Goal: Transaction & Acquisition: Subscribe to service/newsletter

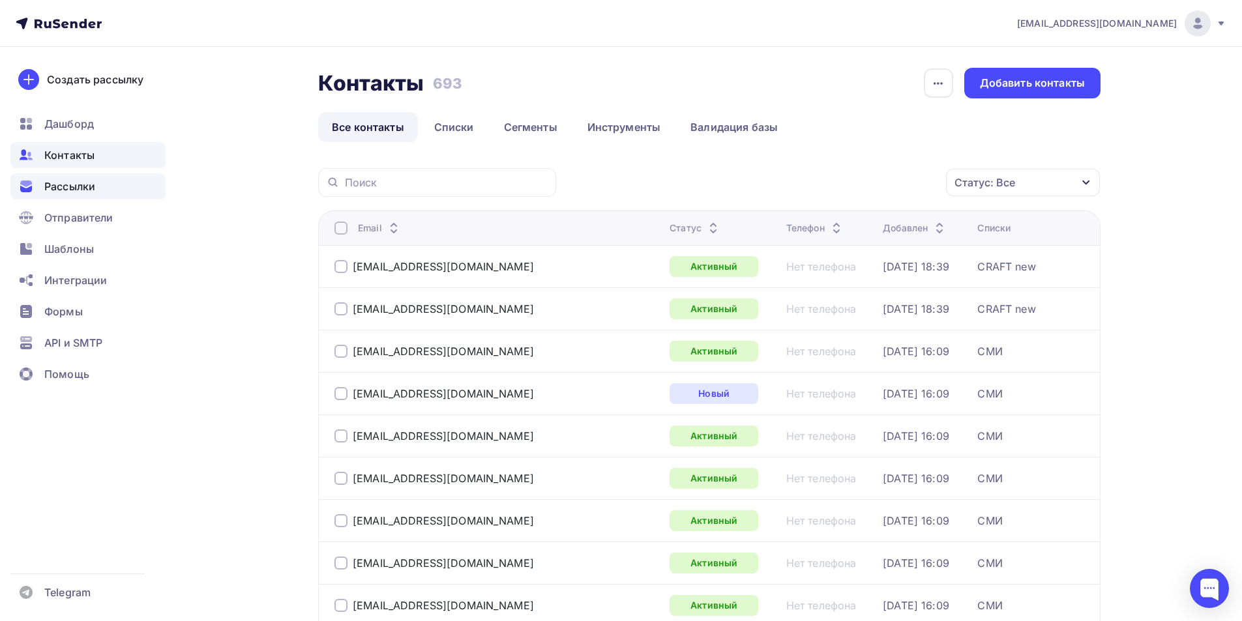
click at [80, 184] on span "Рассылки" at bounding box center [69, 187] width 51 height 16
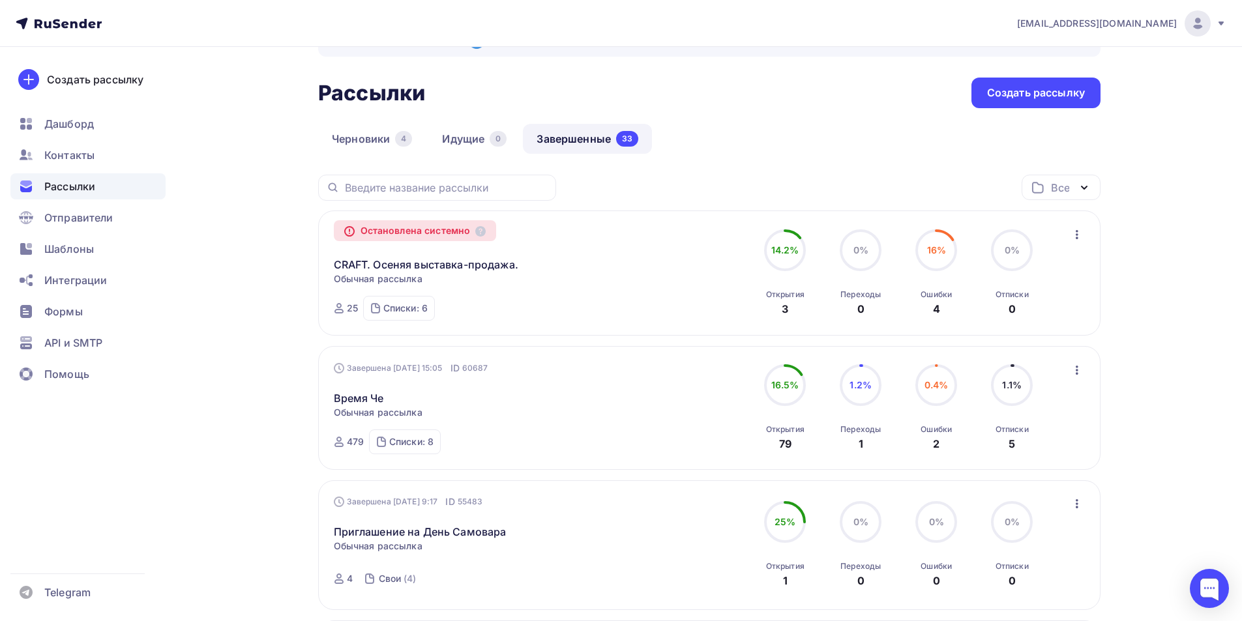
scroll to position [65, 0]
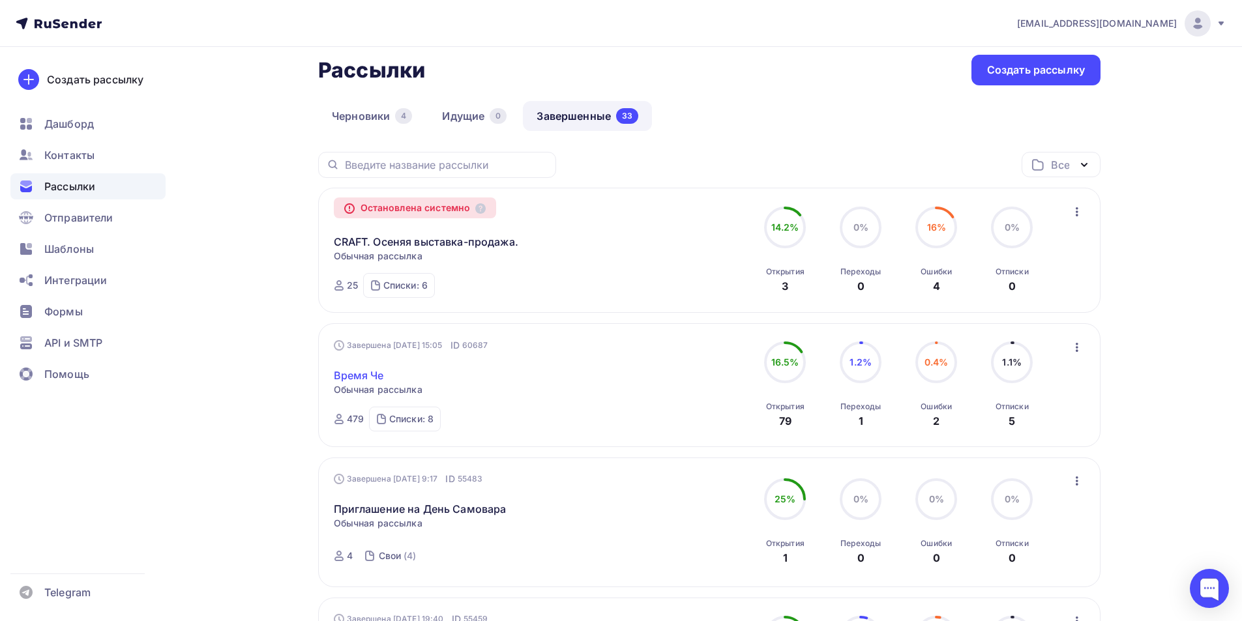
click at [366, 378] on link "Время Че" at bounding box center [359, 376] width 50 height 16
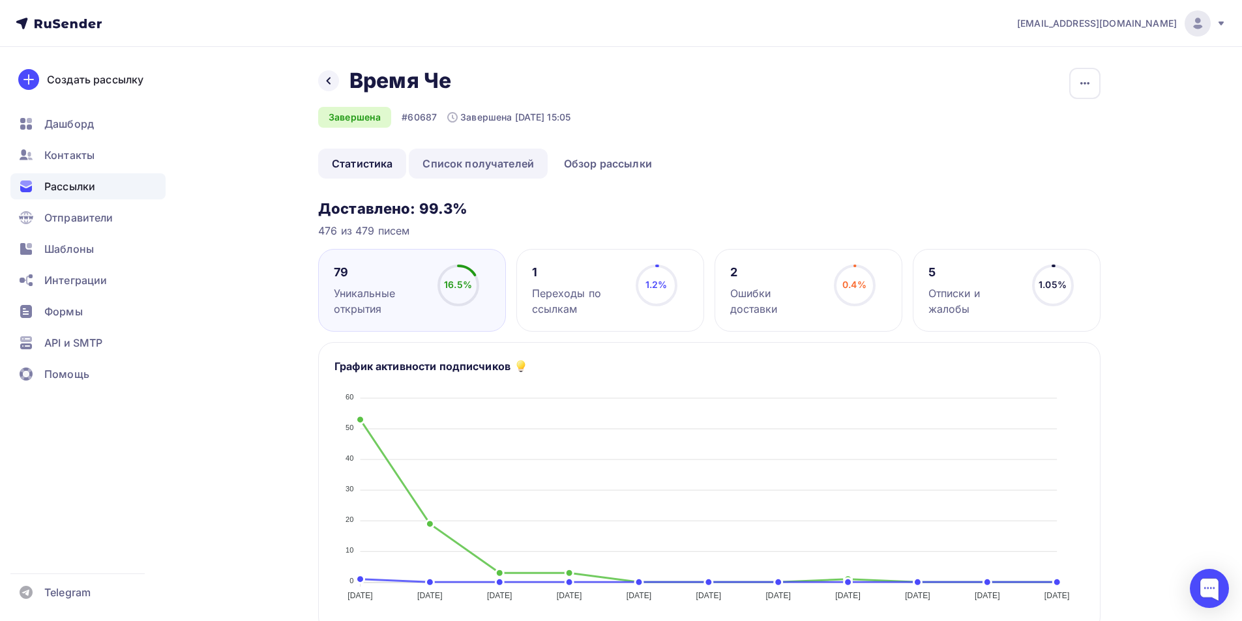
click at [488, 160] on link "Список получателей" at bounding box center [478, 164] width 139 height 30
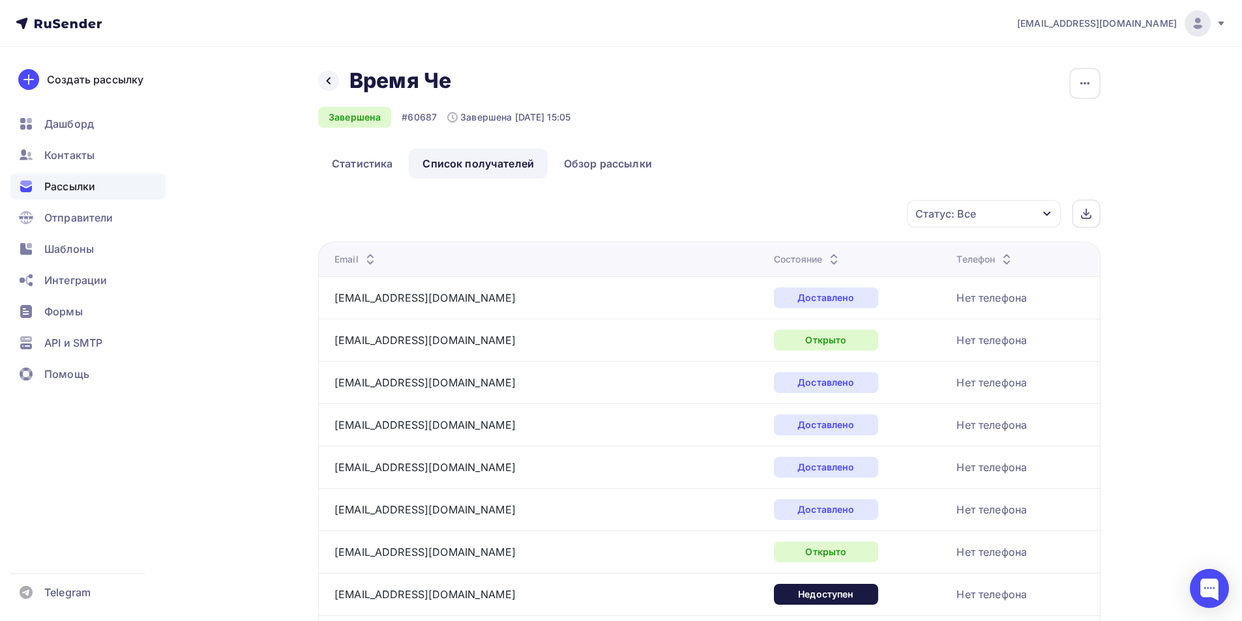
click at [67, 187] on span "Рассылки" at bounding box center [69, 187] width 51 height 16
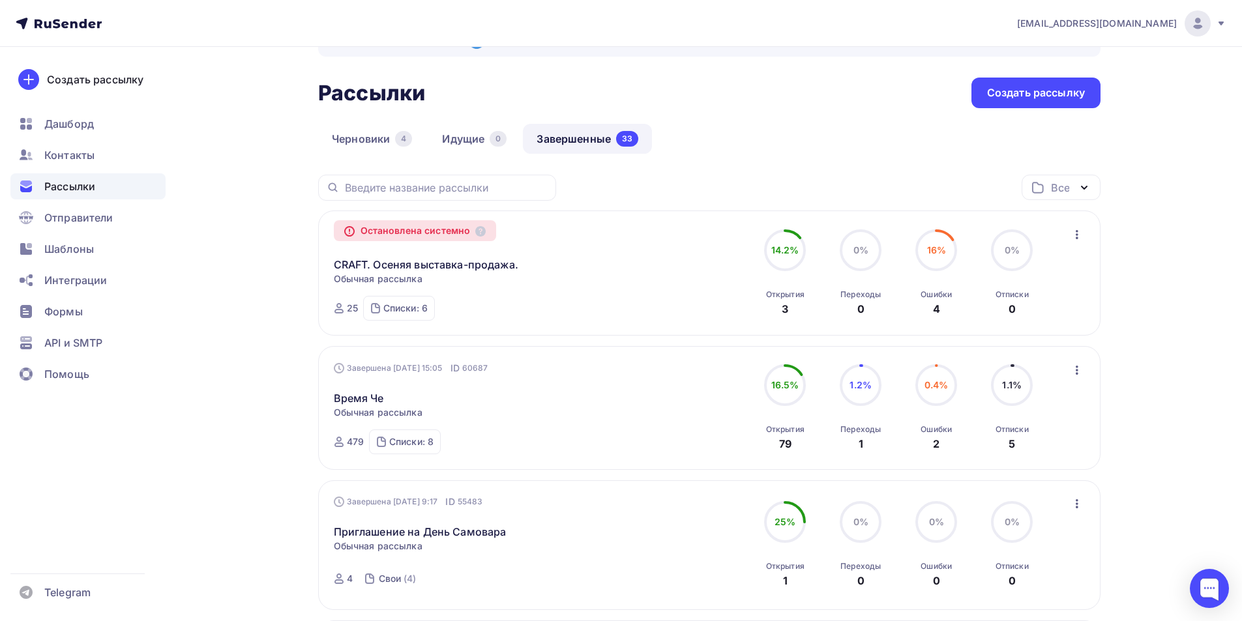
scroll to position [65, 0]
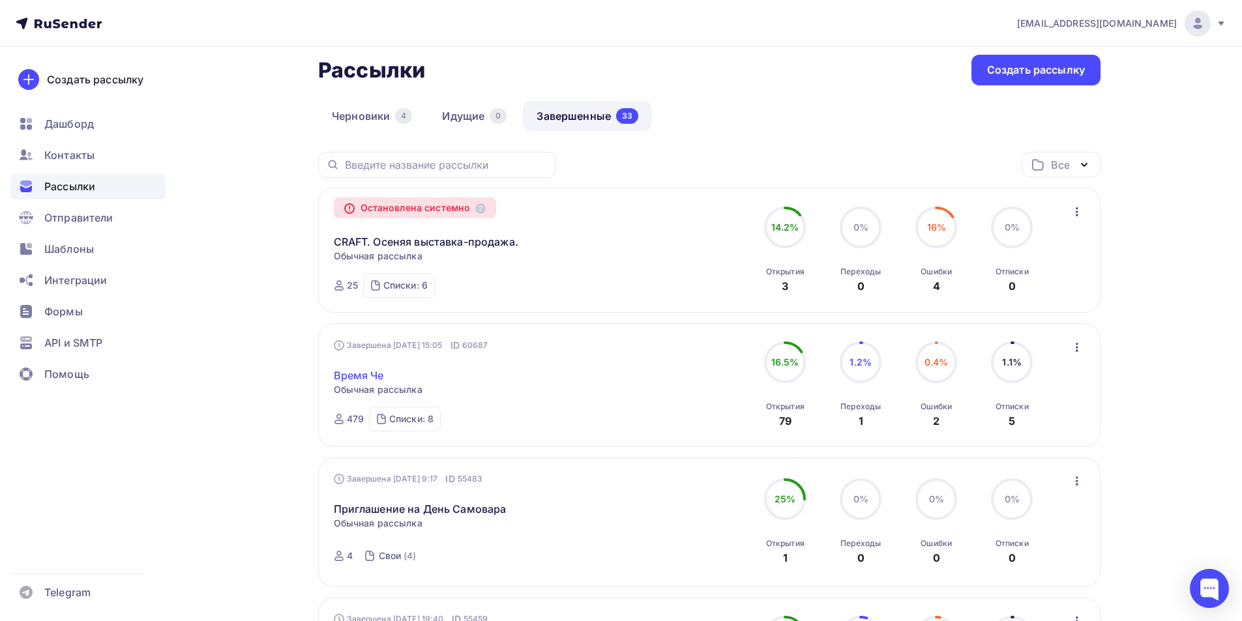
click at [359, 378] on link "Время Че" at bounding box center [359, 376] width 50 height 16
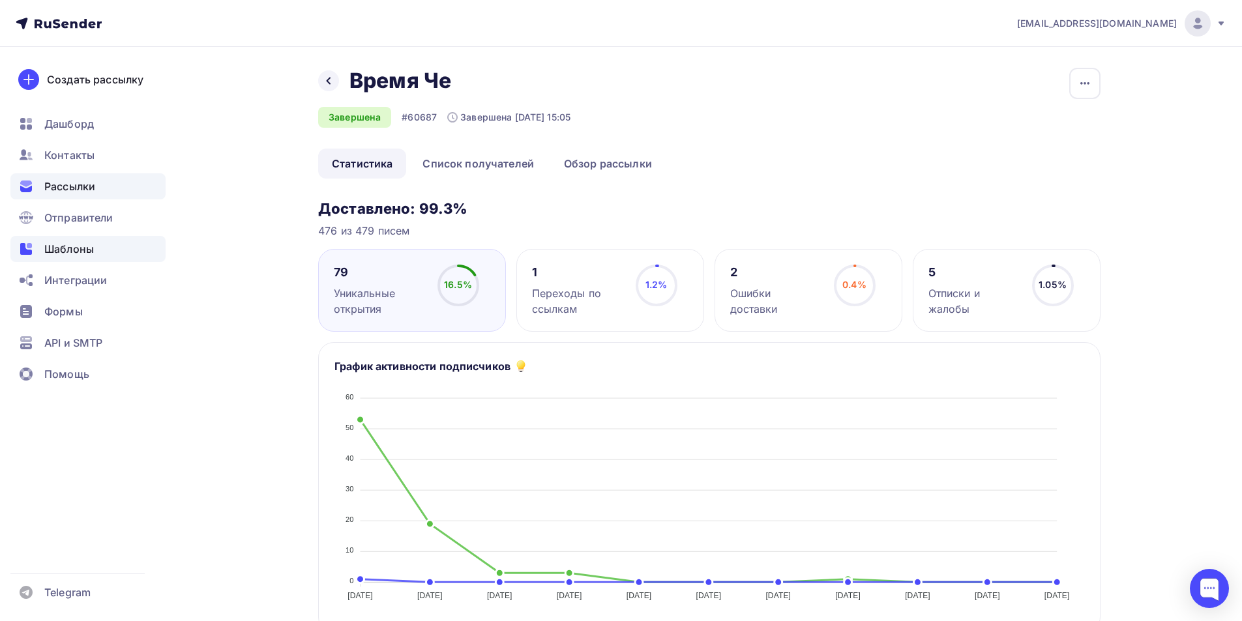
click at [78, 249] on span "Шаблоны" at bounding box center [69, 249] width 50 height 16
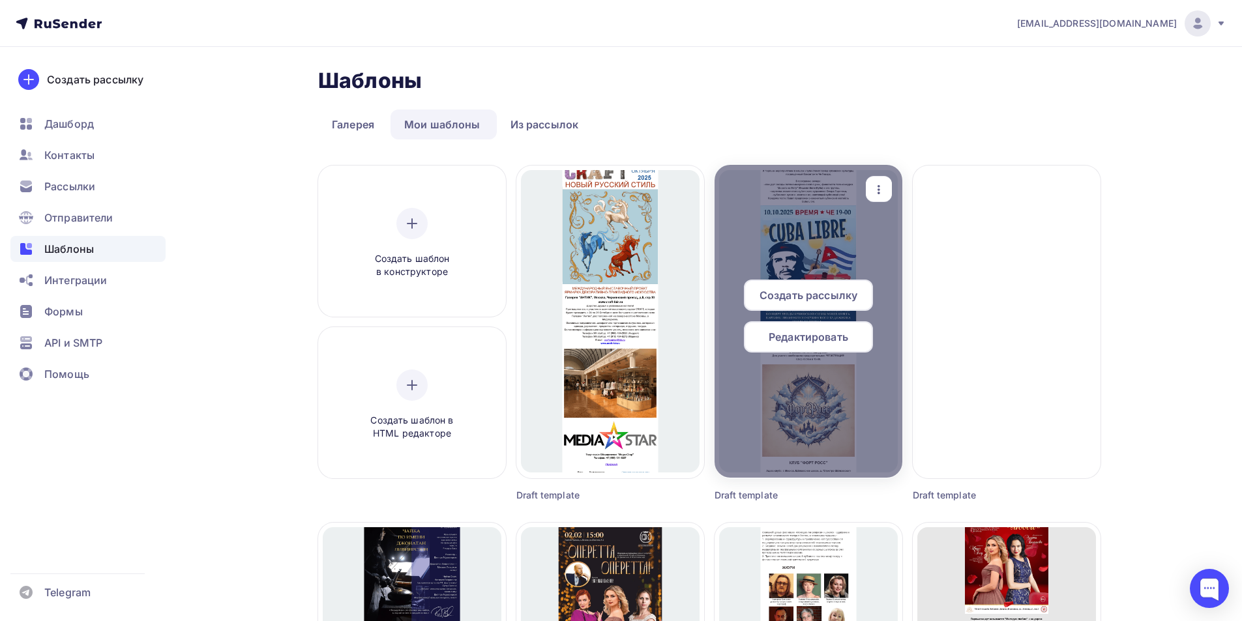
click at [836, 296] on span "Создать рассылку" at bounding box center [809, 296] width 98 height 16
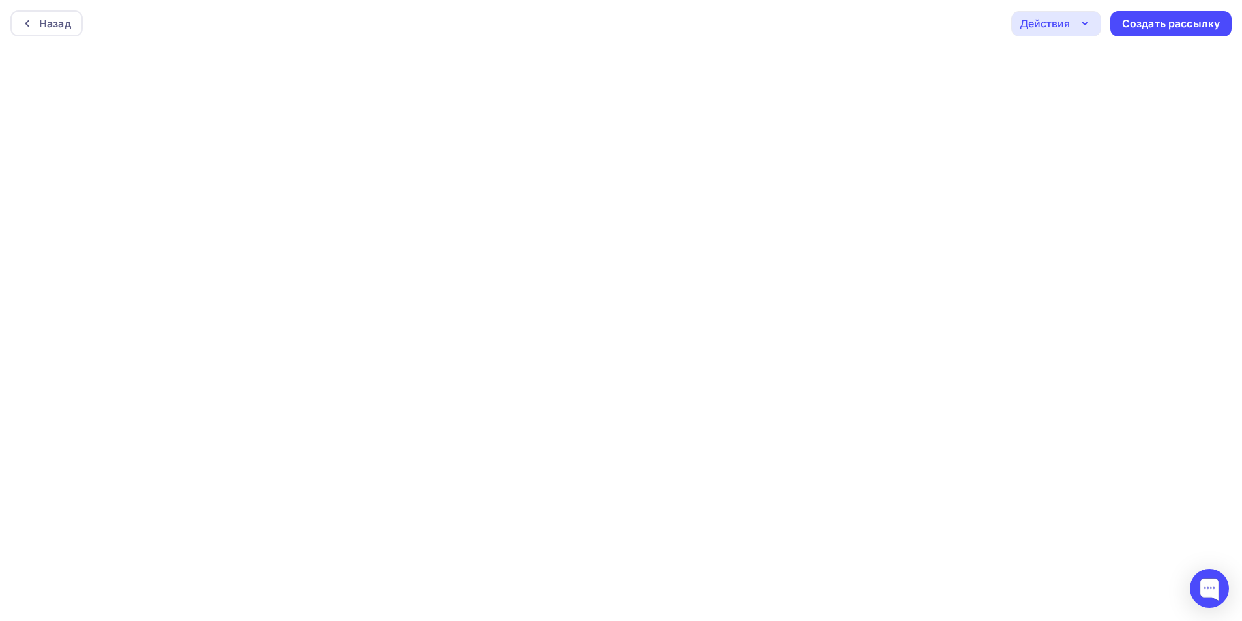
click at [1081, 25] on icon "button" at bounding box center [1085, 24] width 16 height 16
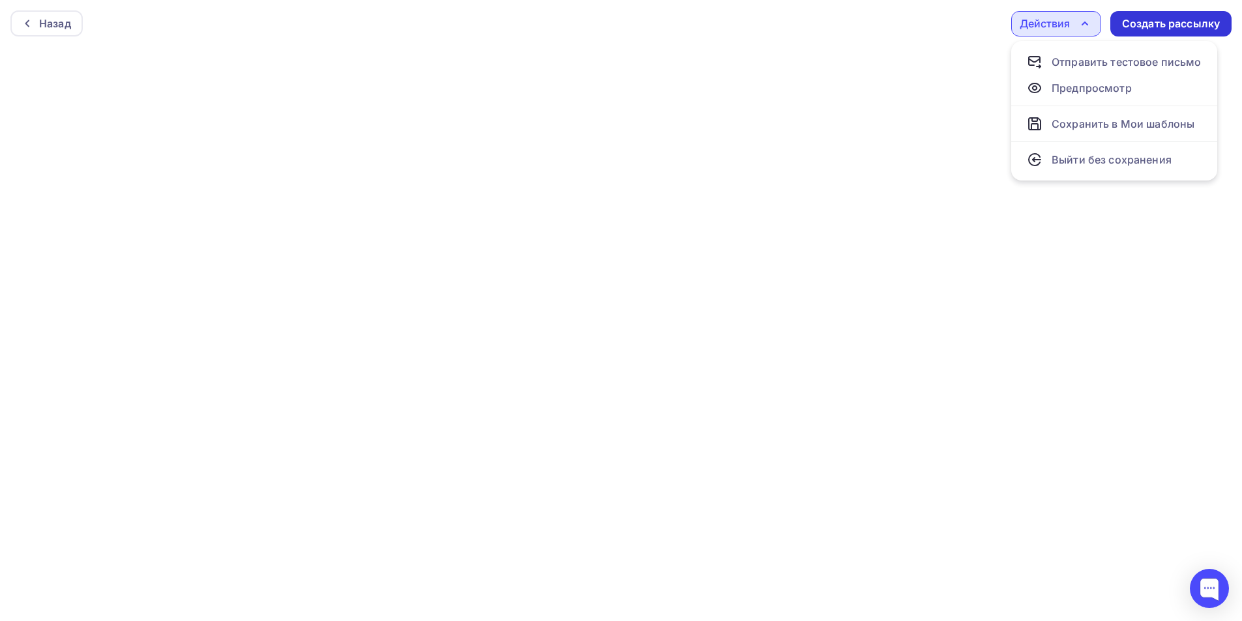
click at [1146, 23] on div "Создать рассылку" at bounding box center [1171, 23] width 98 height 15
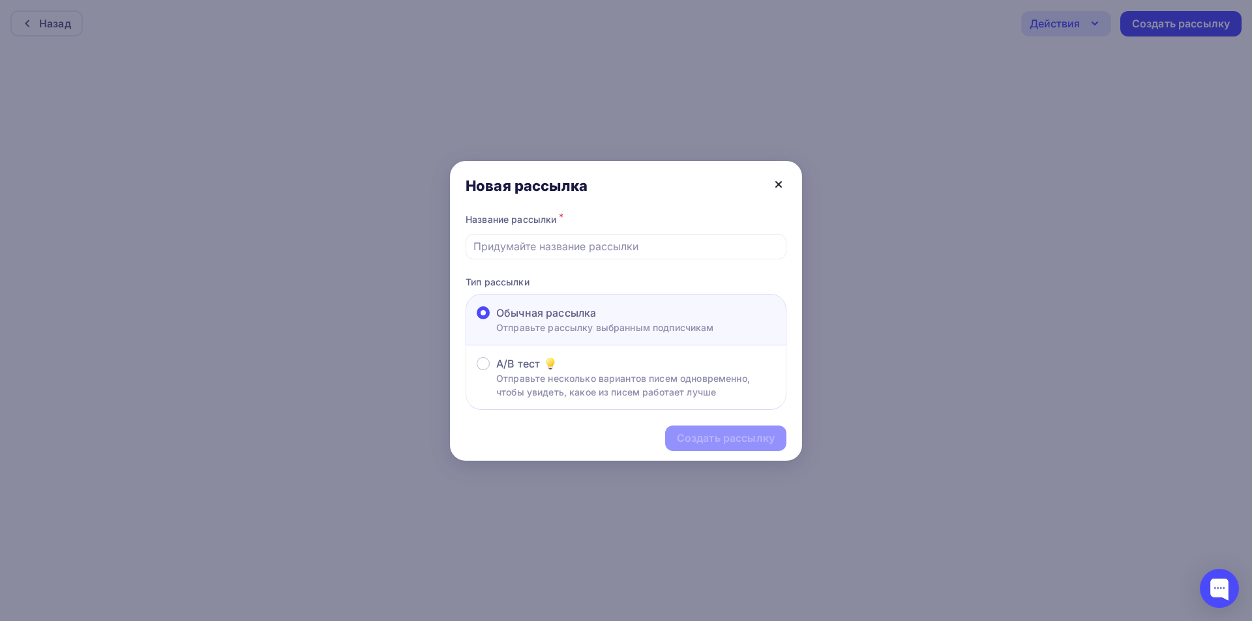
click at [779, 185] on icon at bounding box center [778, 184] width 5 height 5
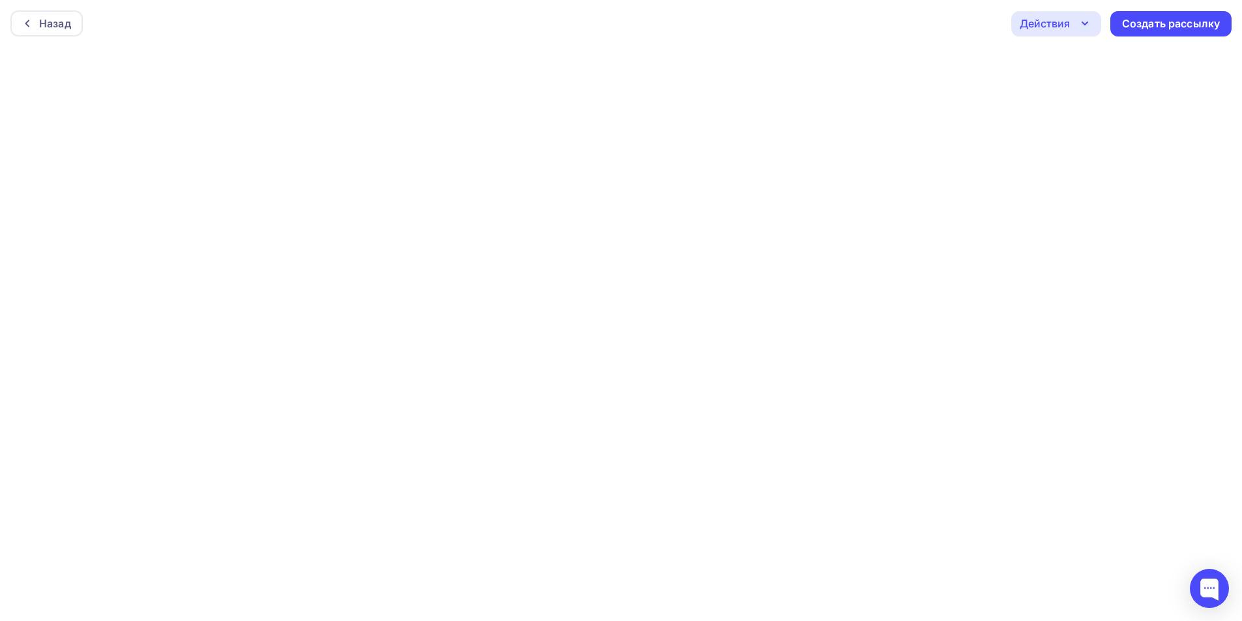
scroll to position [3, 0]
click at [1199, 25] on div "Создать рассылку" at bounding box center [1171, 20] width 98 height 15
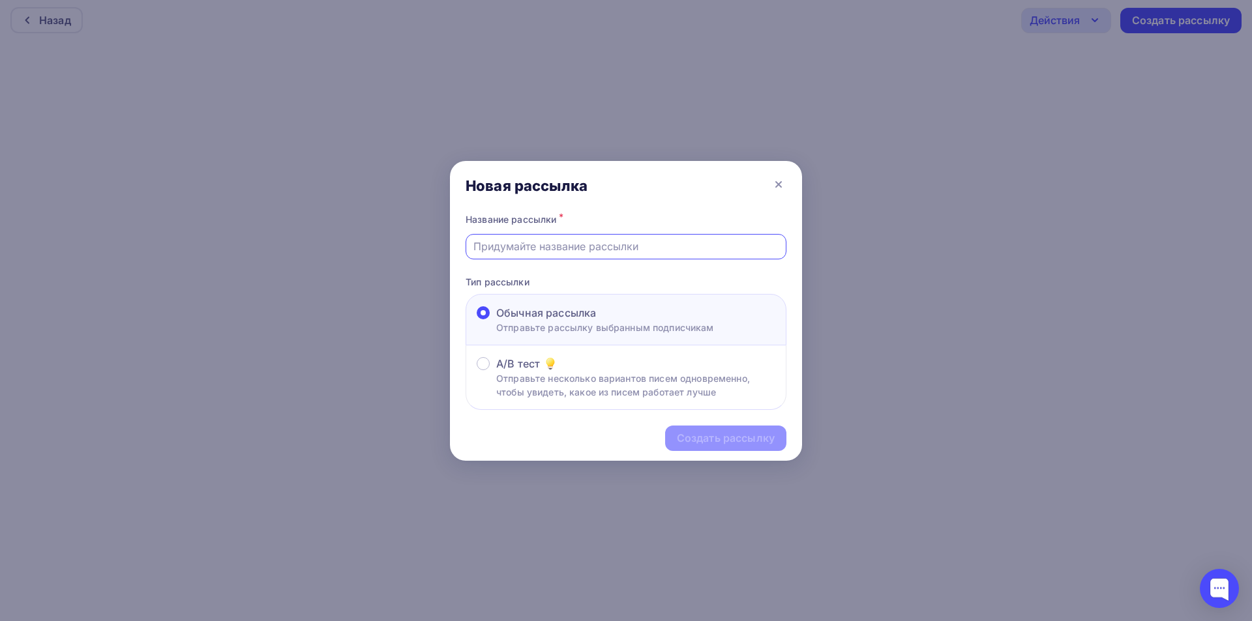
click at [581, 252] on input "text" at bounding box center [626, 247] width 306 height 16
type input "Время Че. Cuba Libre."
click at [579, 315] on span "Обычная рассылка" at bounding box center [546, 313] width 100 height 16
click at [496, 321] on input "Обычная рассылка Отправьте рассылку выбранным подписчикам" at bounding box center [496, 321] width 0 height 0
click at [726, 437] on div "Создать рассылку" at bounding box center [726, 438] width 98 height 15
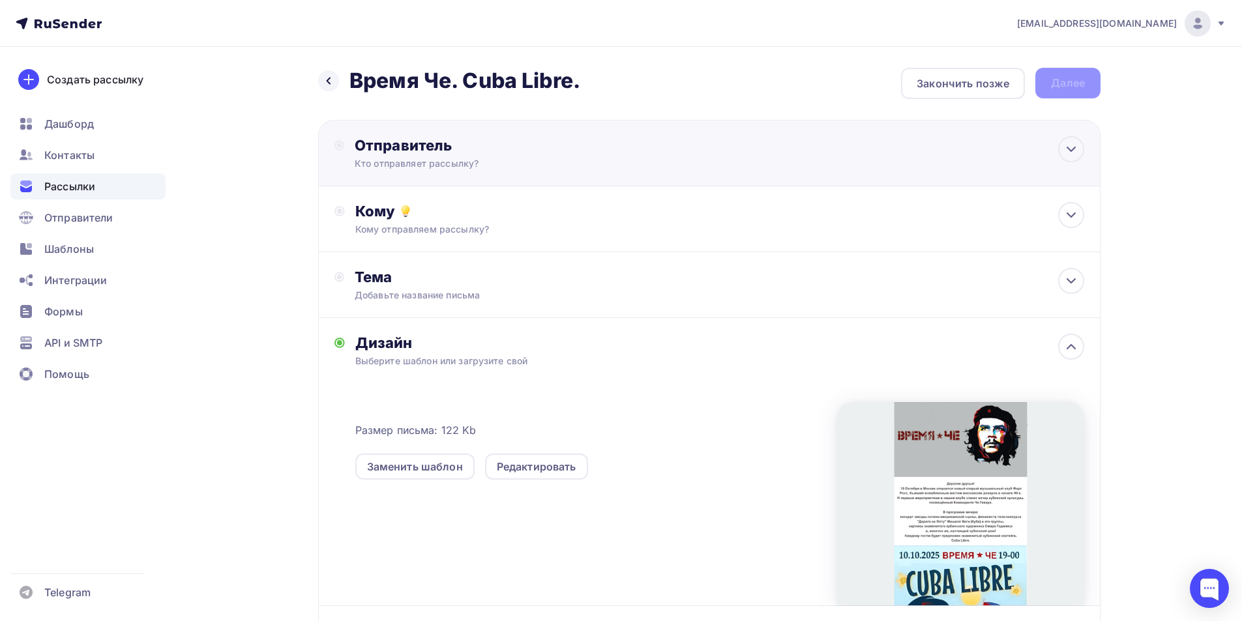
click at [463, 156] on div "Отправитель Кто отправляет рассылку? Email * Выберите отправителя [EMAIL_ADDRES…" at bounding box center [496, 153] width 282 height 34
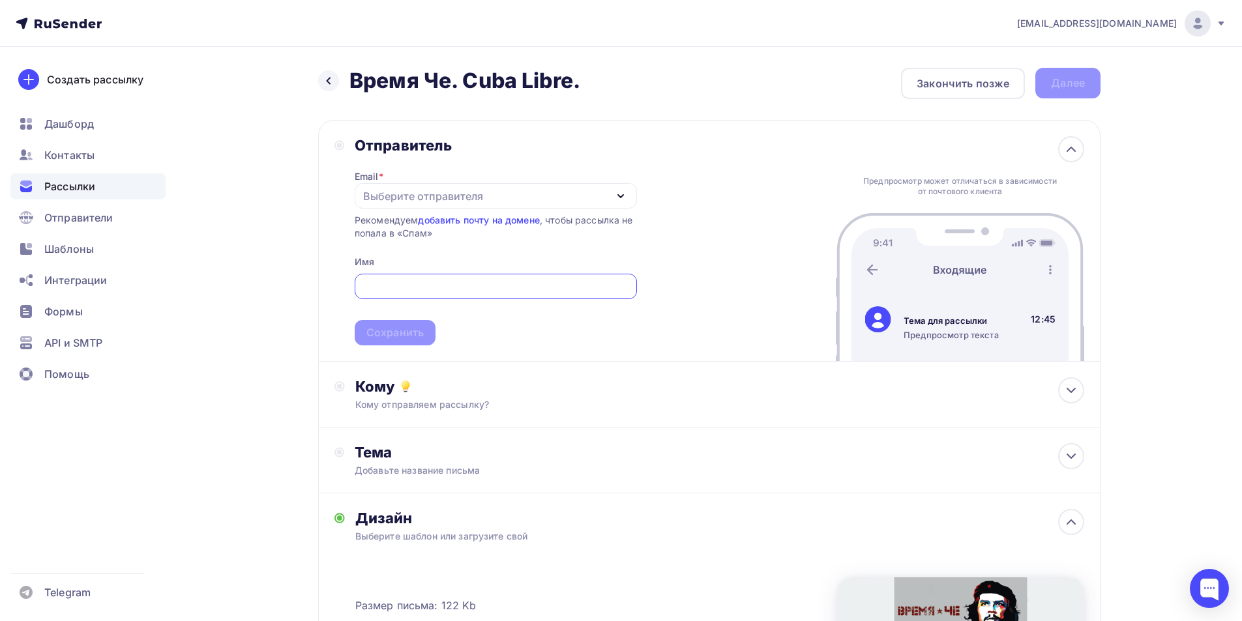
click at [614, 194] on icon "button" at bounding box center [621, 196] width 16 height 16
click at [466, 230] on div "[EMAIL_ADDRESS][DOMAIN_NAME]" at bounding box center [461, 234] width 183 height 16
click at [376, 284] on input "text" at bounding box center [495, 287] width 267 height 16
click at [443, 285] on input "text" at bounding box center [495, 287] width 267 height 16
type input "N"
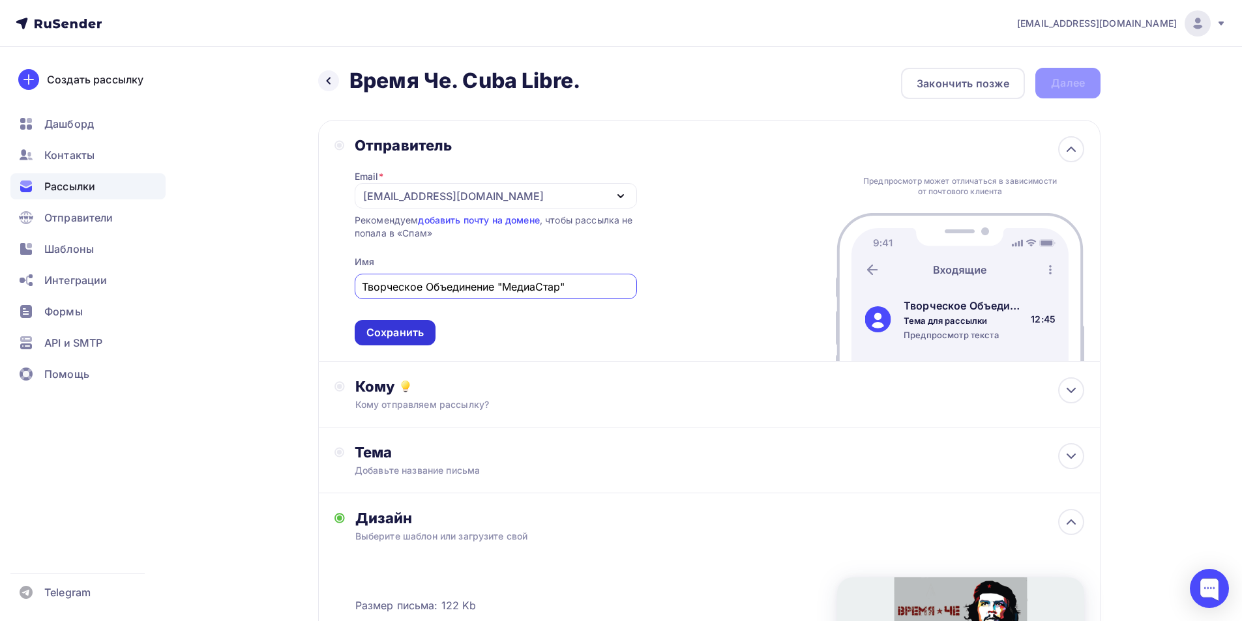
type input "Творческое Объединение "МедиаСтар""
click at [376, 331] on div "Сохранить" at bounding box center [394, 332] width 57 height 15
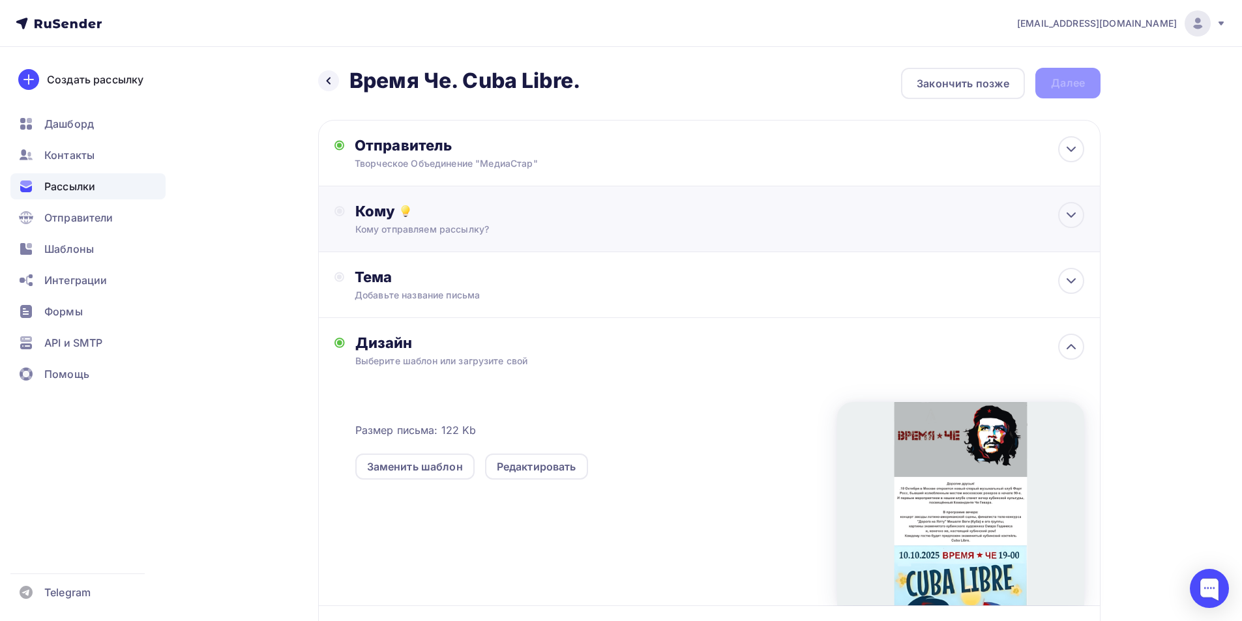
click at [387, 225] on div "Кому отправляем рассылку?" at bounding box center [683, 229] width 657 height 13
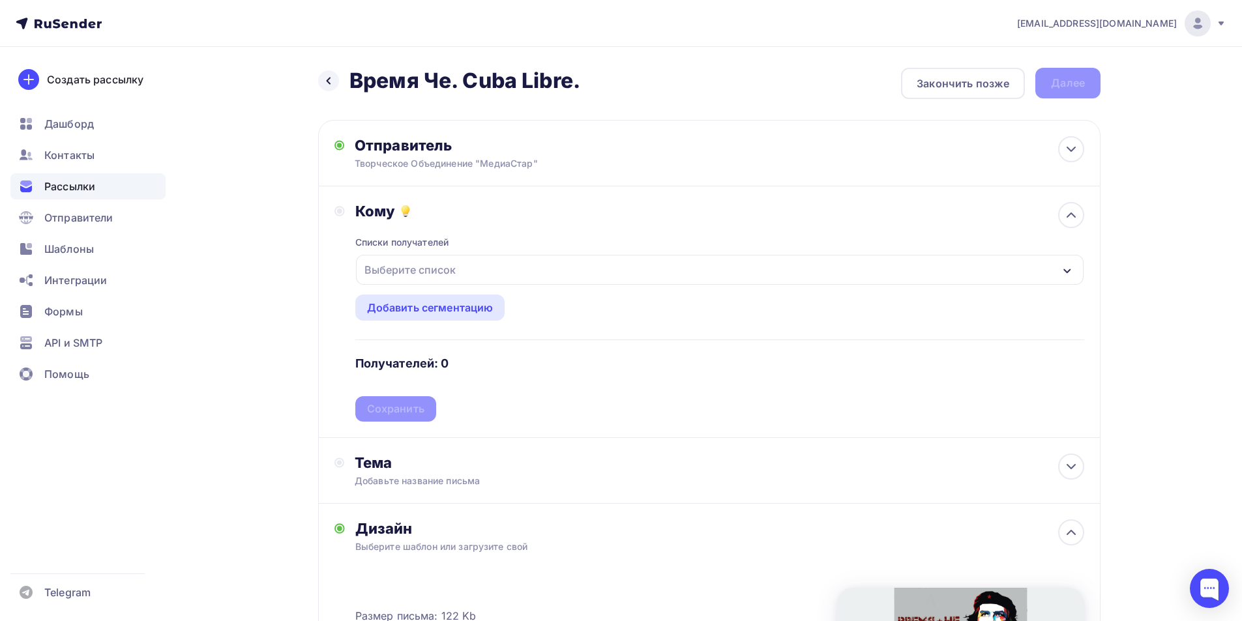
click at [451, 271] on div "Выберите список" at bounding box center [410, 269] width 102 height 23
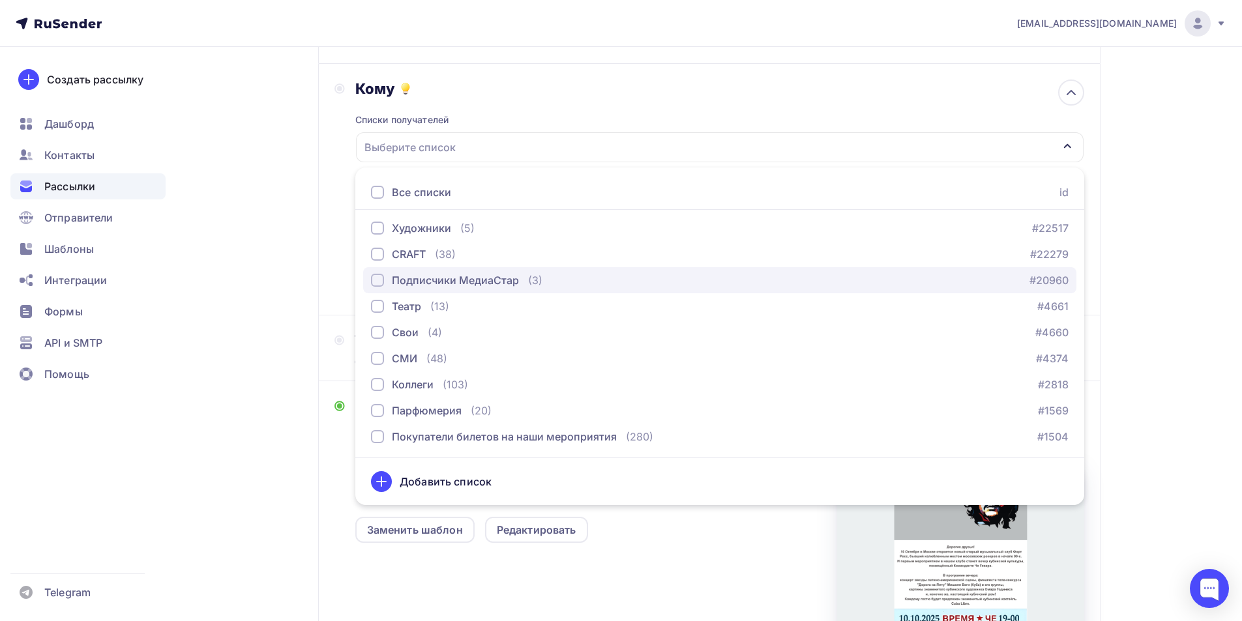
scroll to position [137, 0]
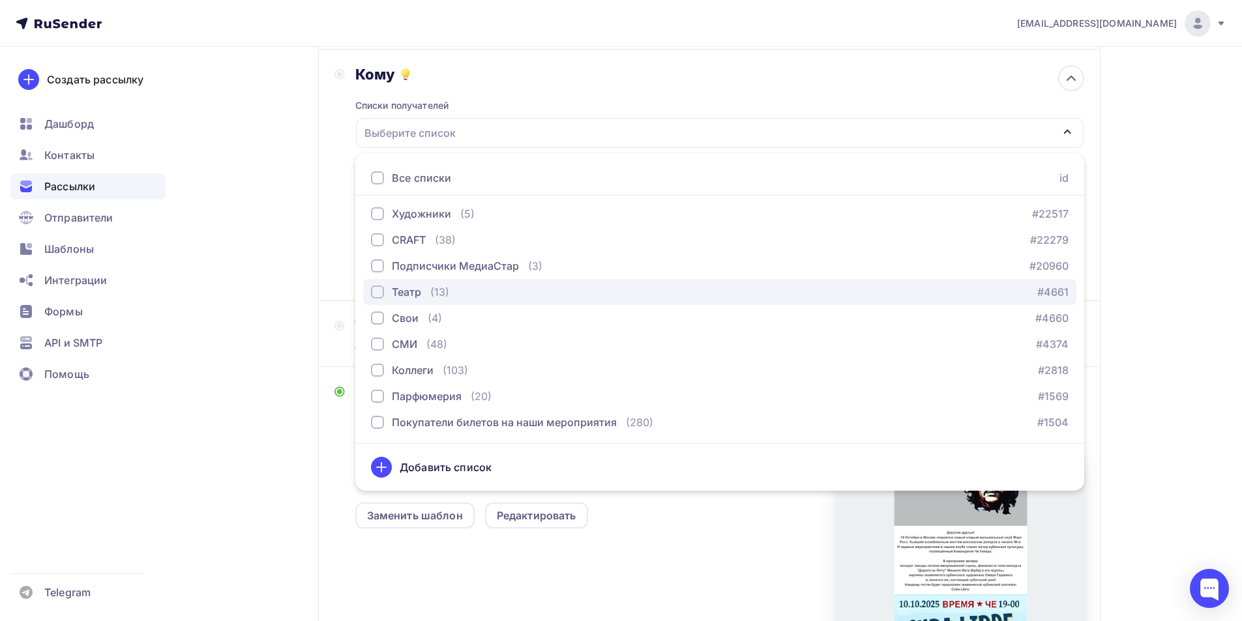
click at [462, 293] on div "Театр (13) #4661" at bounding box center [720, 292] width 698 height 16
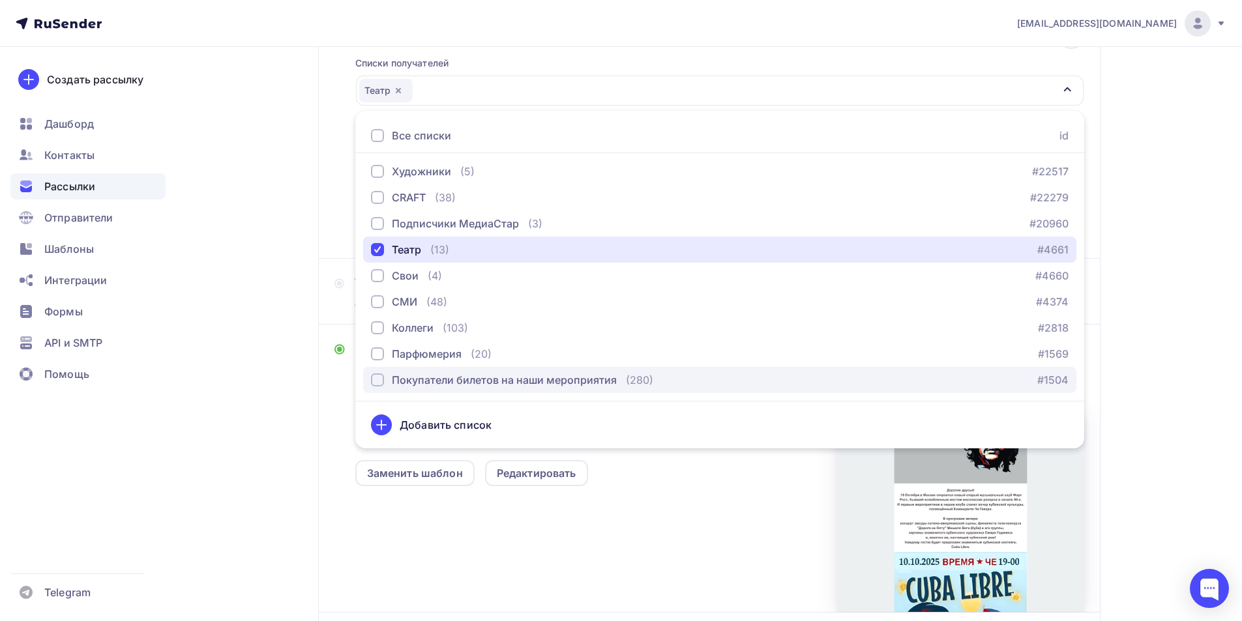
scroll to position [202, 0]
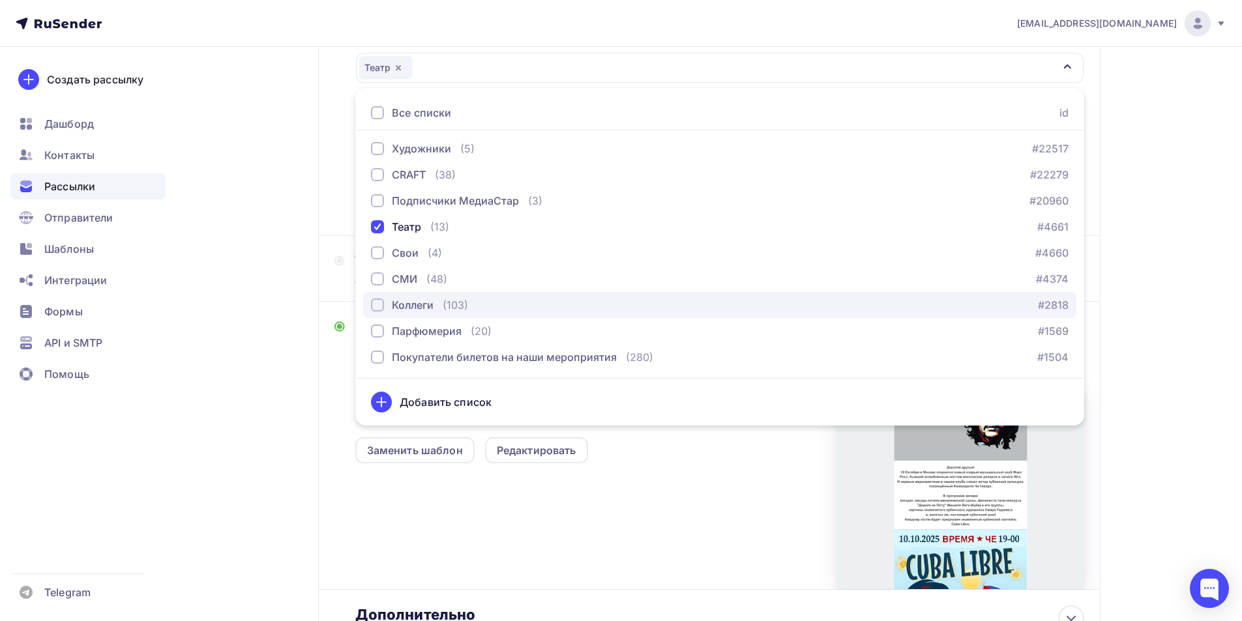
drag, startPoint x: 466, startPoint y: 308, endPoint x: 477, endPoint y: 301, distance: 13.8
click at [466, 307] on div "(103)" at bounding box center [455, 305] width 25 height 16
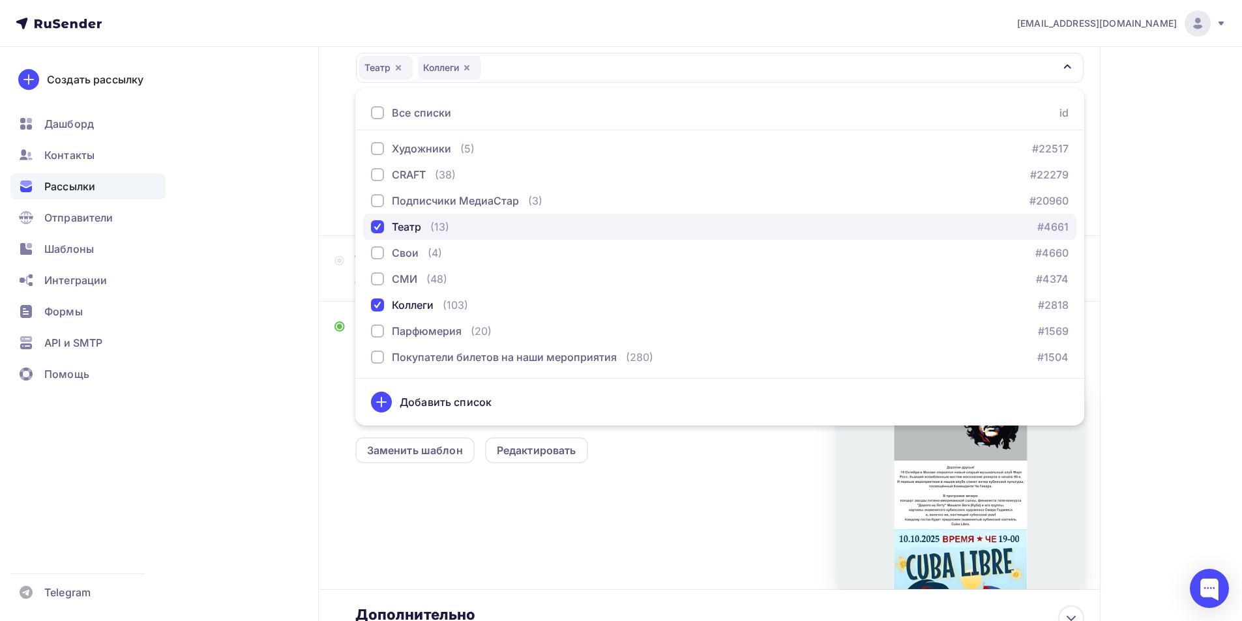
drag, startPoint x: 379, startPoint y: 230, endPoint x: 385, endPoint y: 226, distance: 6.7
click at [379, 229] on div "button" at bounding box center [377, 226] width 13 height 13
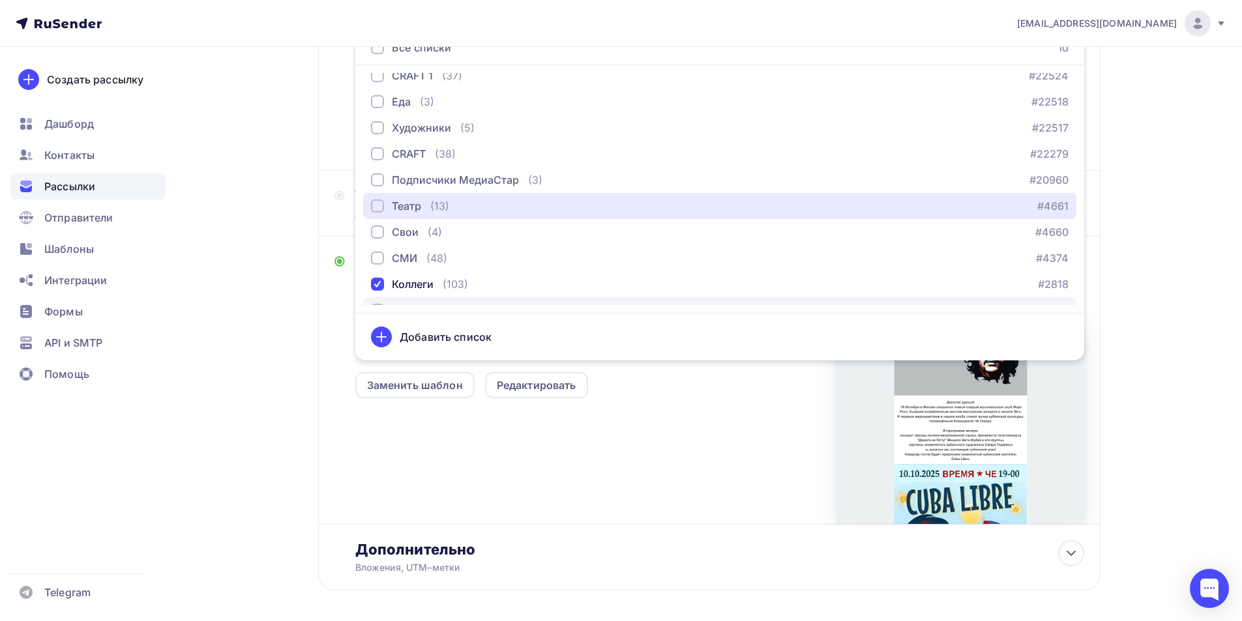
scroll to position [303, 0]
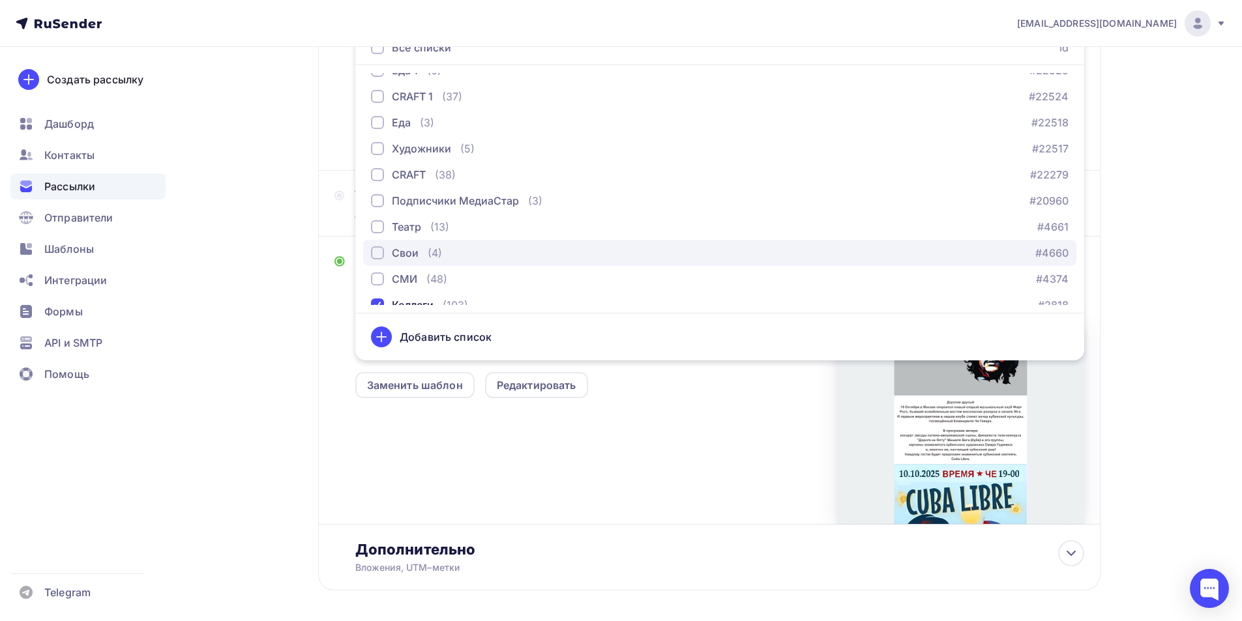
click at [380, 252] on div "button" at bounding box center [377, 253] width 13 height 13
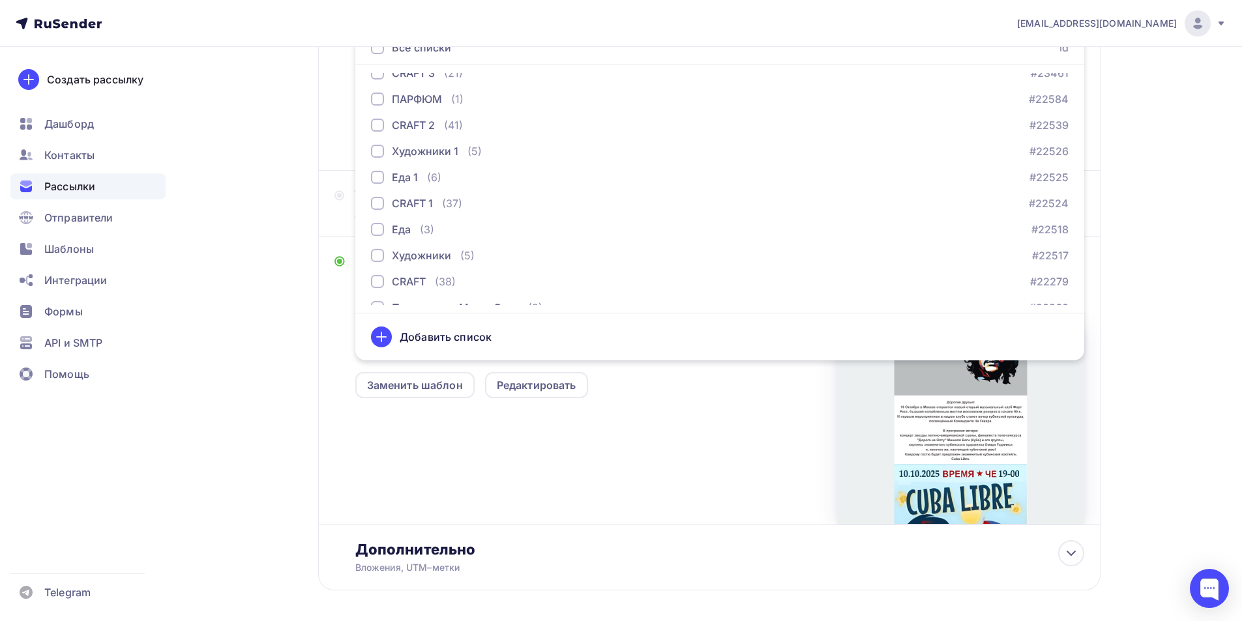
scroll to position [326, 0]
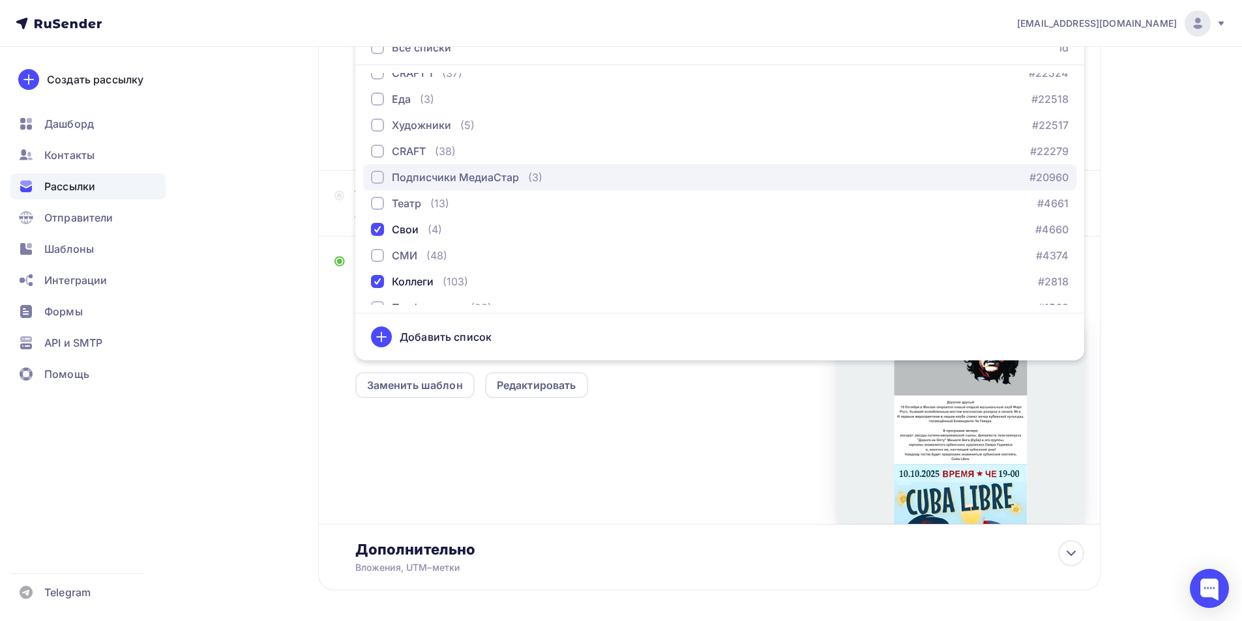
click at [376, 177] on div "button" at bounding box center [377, 177] width 13 height 13
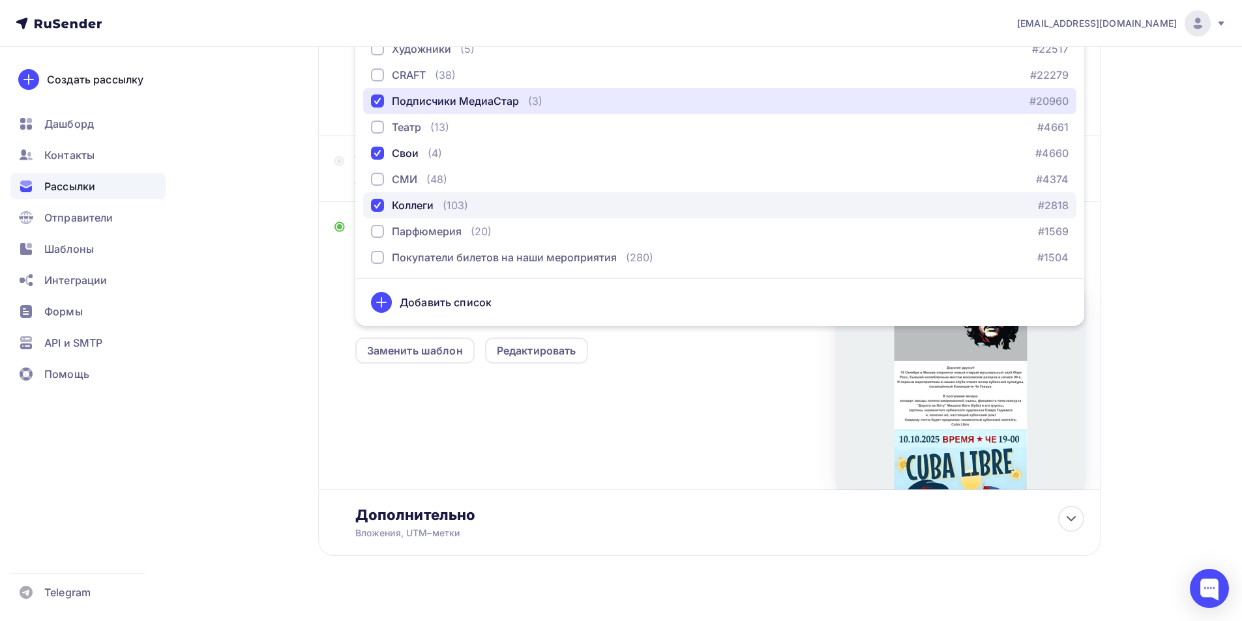
scroll to position [321, 0]
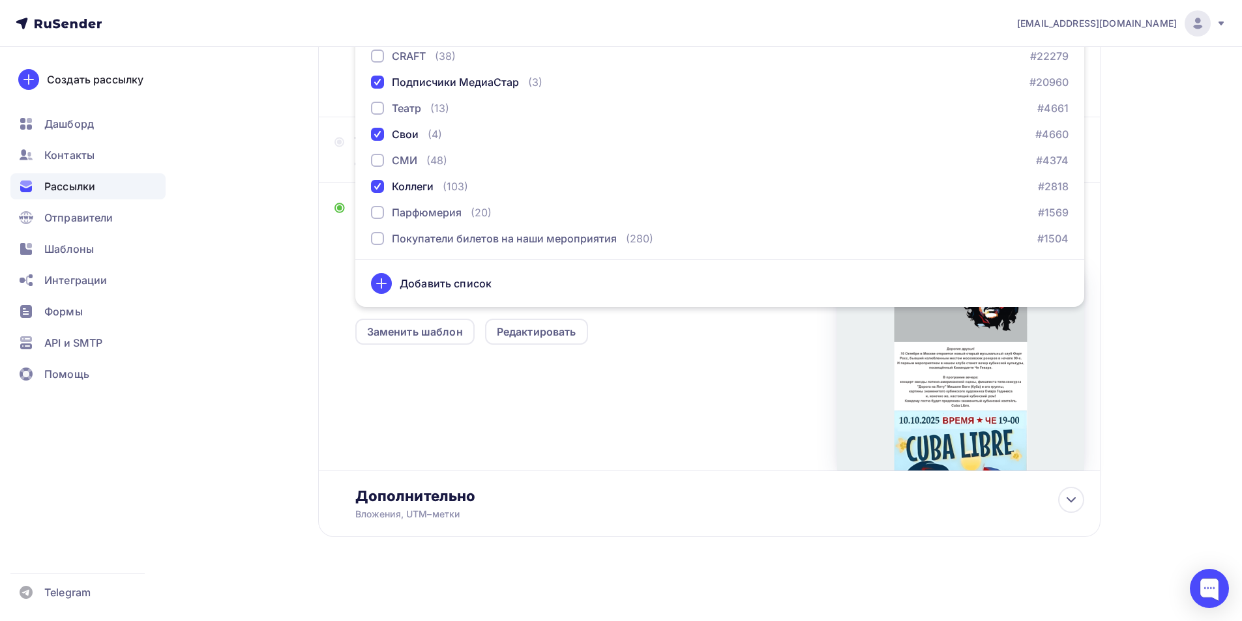
click at [580, 378] on div "Размер письма: 122 Kb Заменить шаблон Редактировать" at bounding box center [719, 362] width 729 height 217
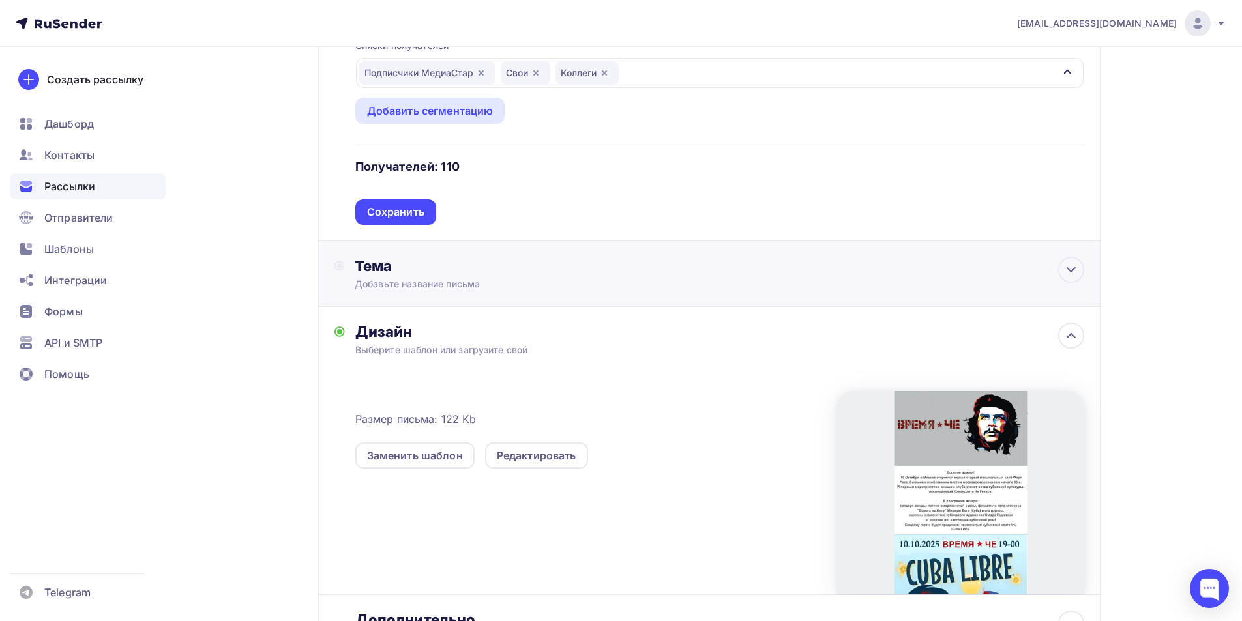
scroll to position [190, 0]
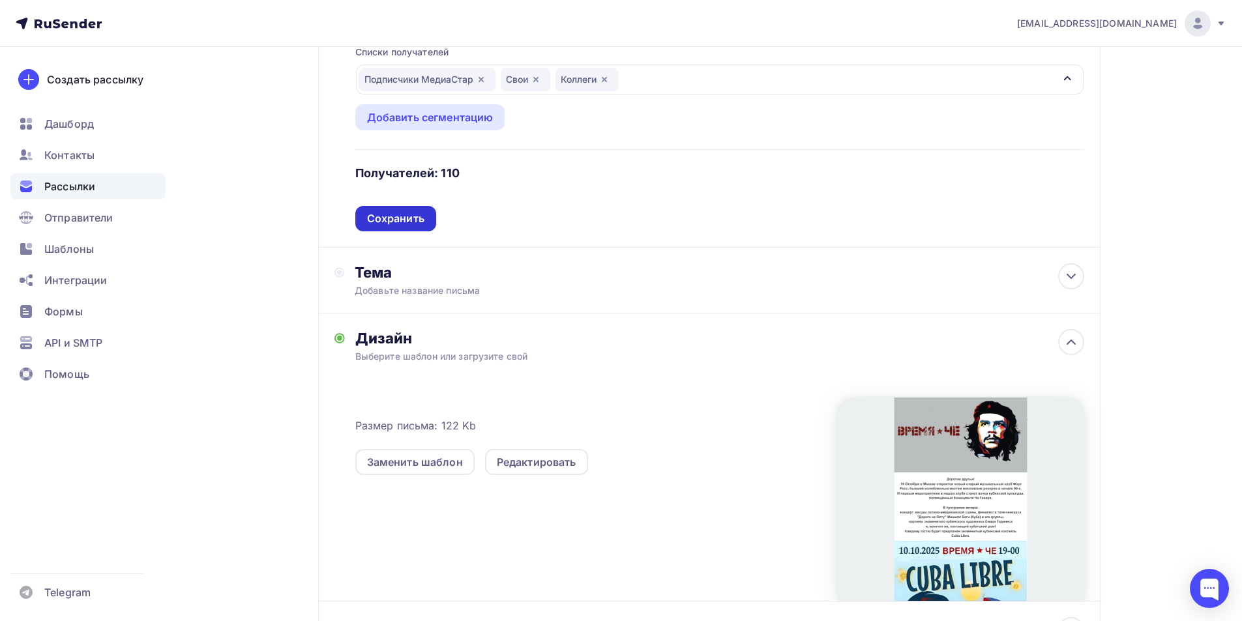
click at [400, 218] on div "Сохранить" at bounding box center [395, 218] width 57 height 15
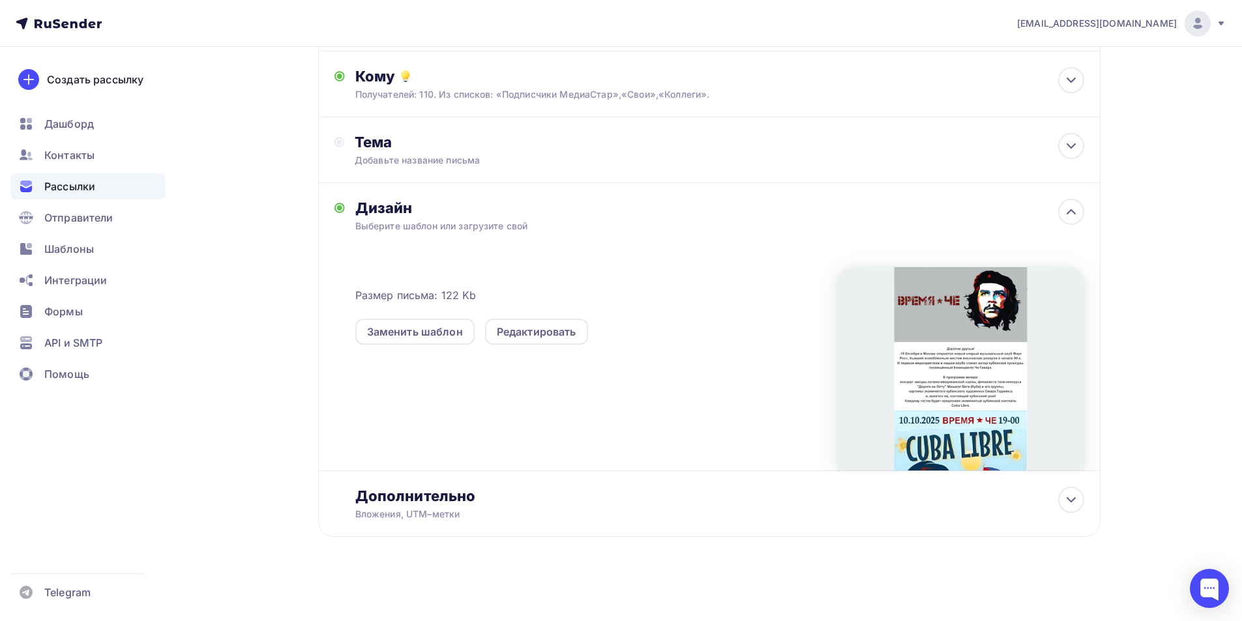
scroll to position [135, 0]
click at [512, 160] on div "Добавьте название письма" at bounding box center [471, 160] width 232 height 13
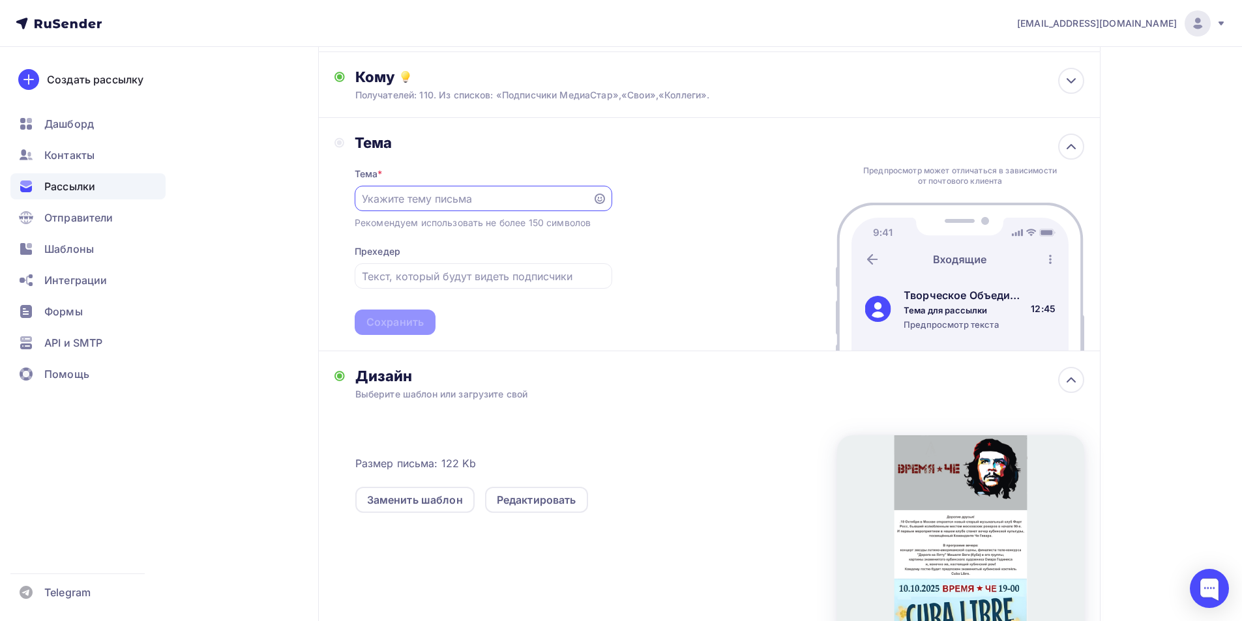
scroll to position [0, 0]
click at [466, 202] on input "text" at bounding box center [473, 199] width 223 height 16
type input "Время Че. Открытие музыкального клуба "Форт Росс""
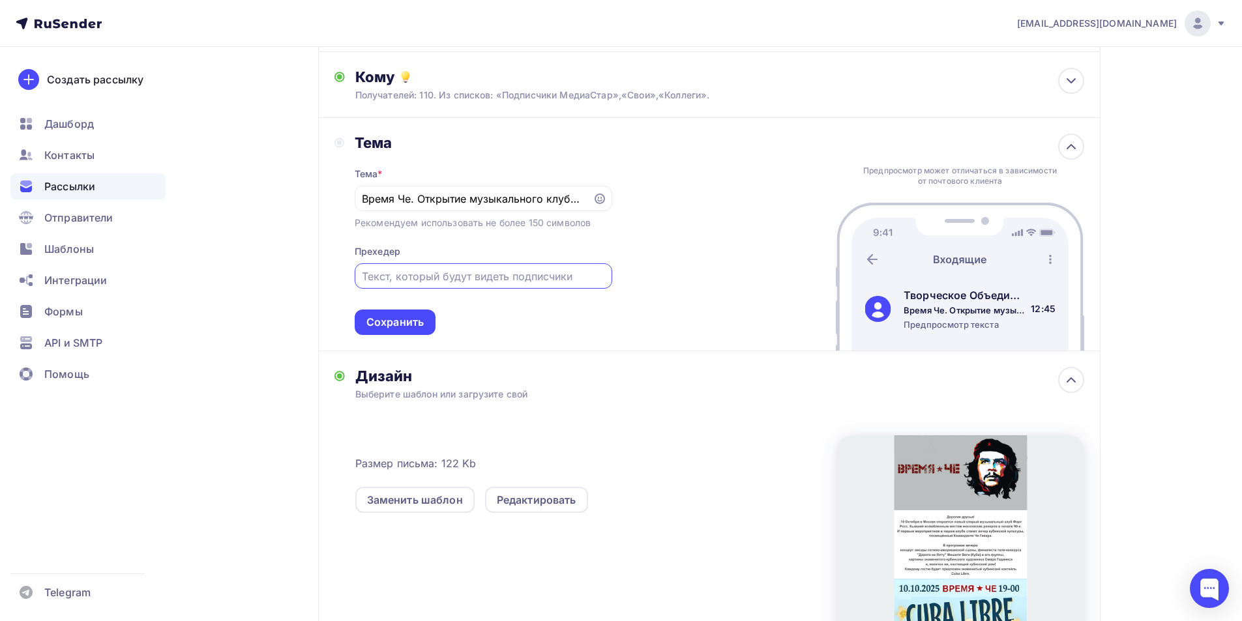
click at [392, 278] on input "text" at bounding box center [483, 277] width 243 height 16
type input "Время Че. Открытие музыкального клуба "Форт Росс""
click at [400, 321] on div "Сохранить" at bounding box center [394, 322] width 57 height 15
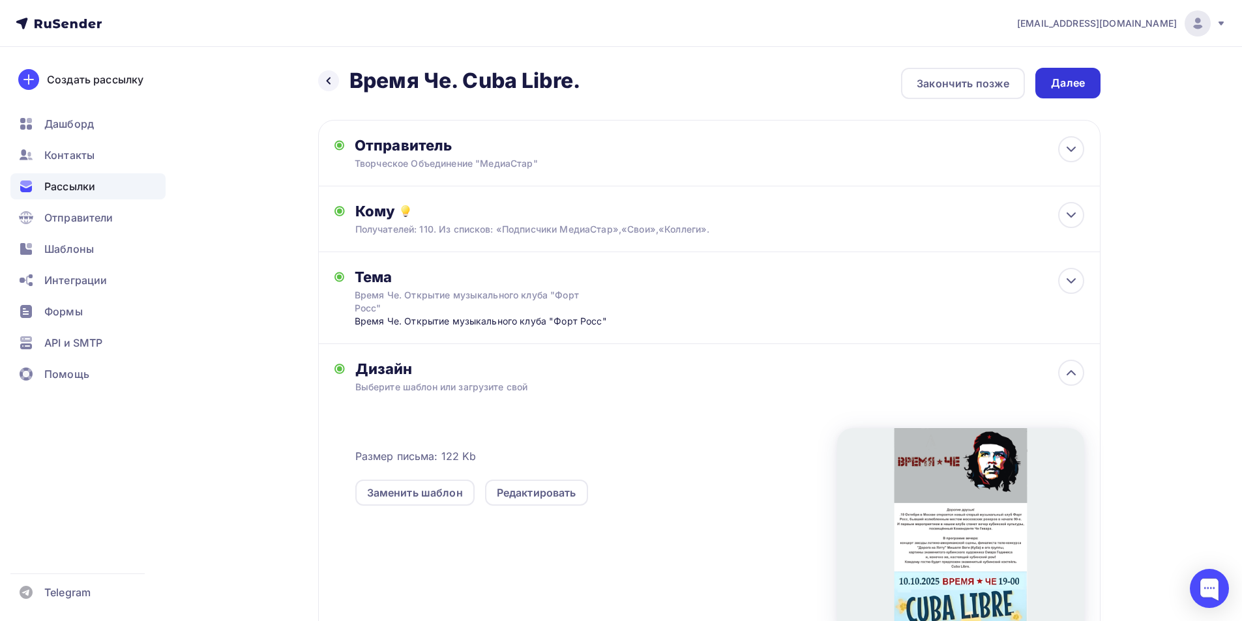
click at [1070, 83] on div "Далее" at bounding box center [1068, 83] width 34 height 15
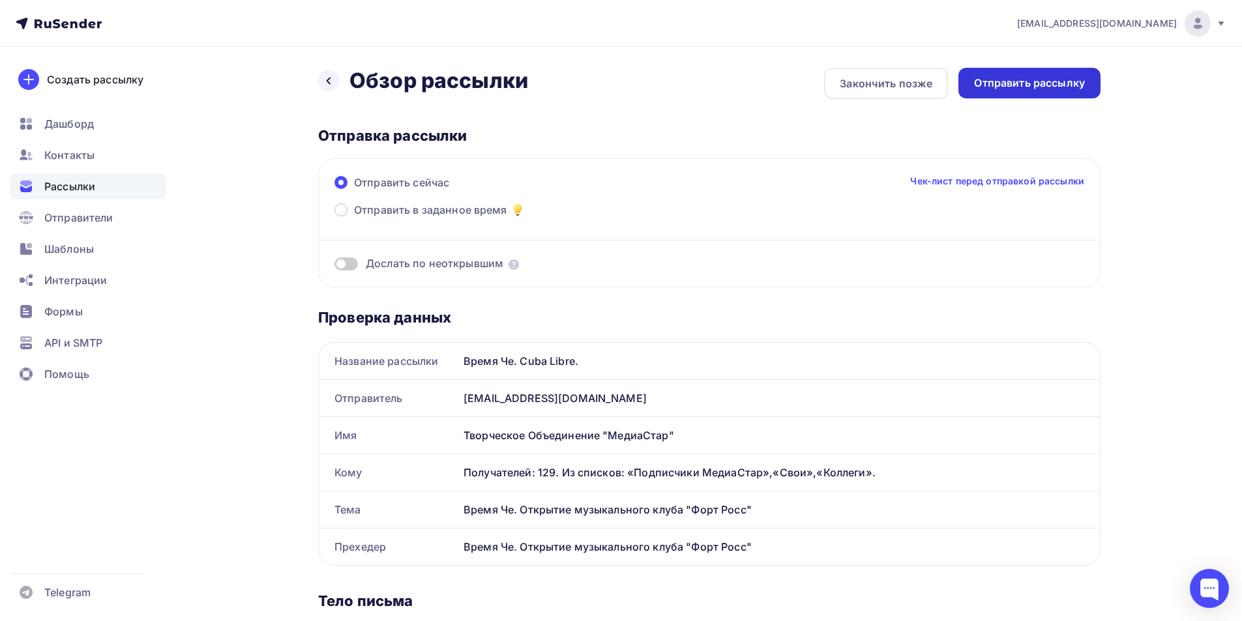
click at [1020, 85] on div "Отправить рассылку" at bounding box center [1029, 83] width 111 height 15
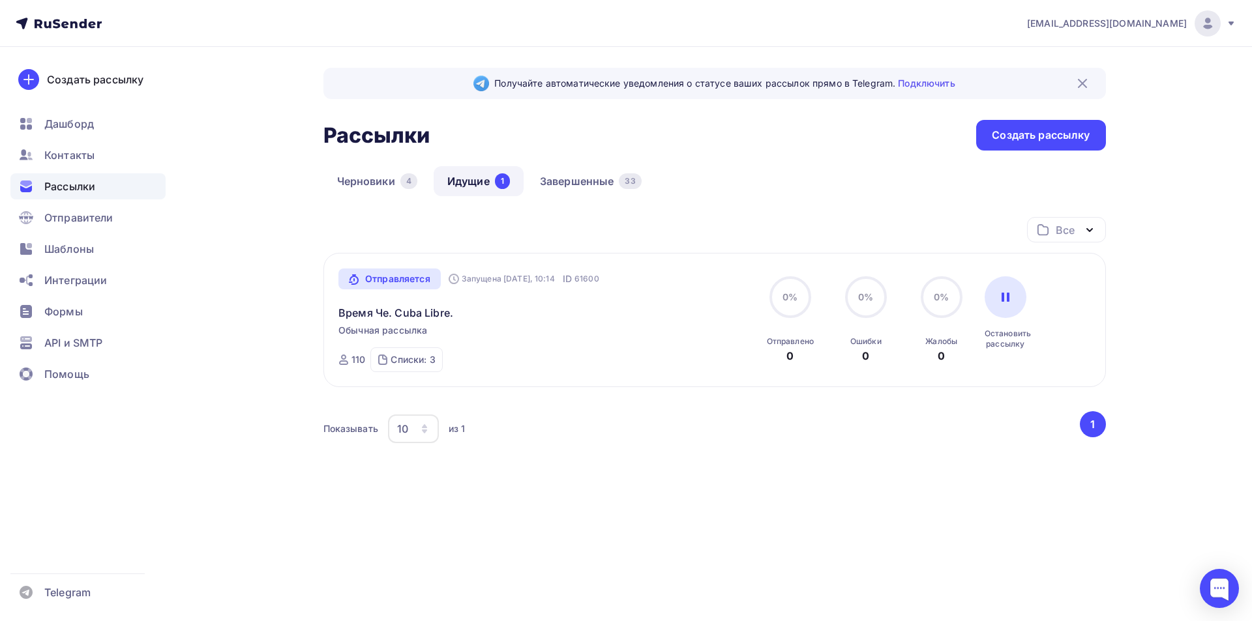
click at [74, 185] on span "Рассылки" at bounding box center [69, 187] width 51 height 16
